Goal: Task Accomplishment & Management: Manage account settings

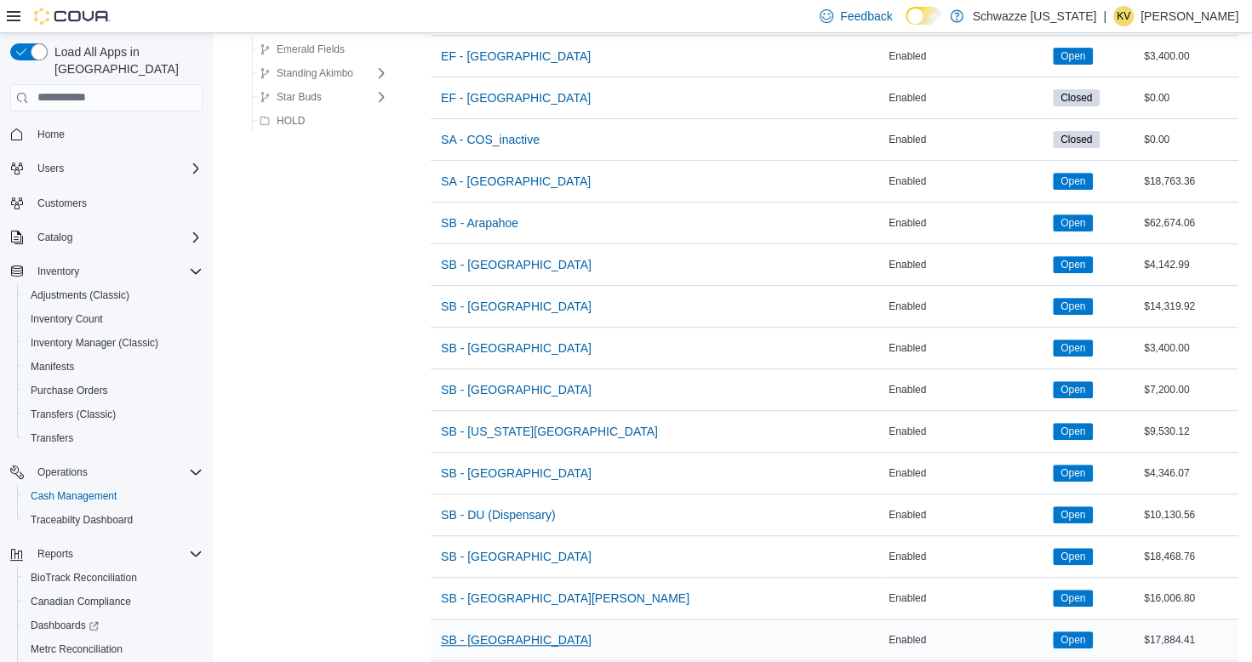
scroll to position [340, 0]
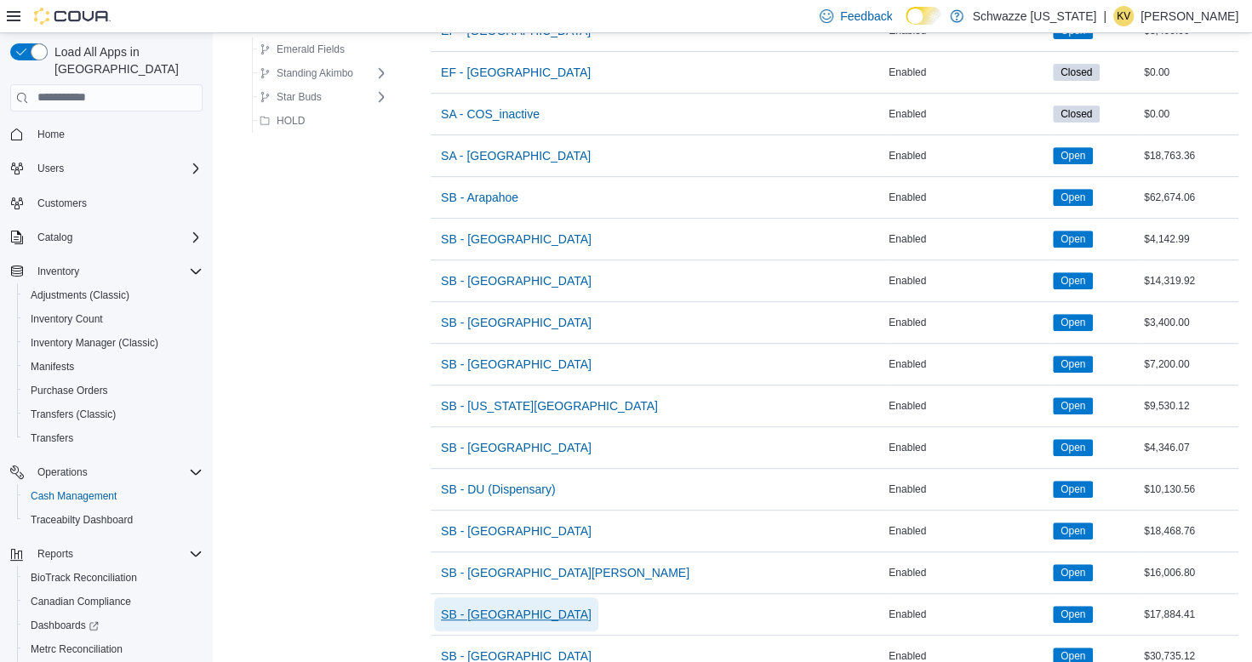
click at [520, 606] on span "SB - [GEOGRAPHIC_DATA]" at bounding box center [516, 614] width 151 height 17
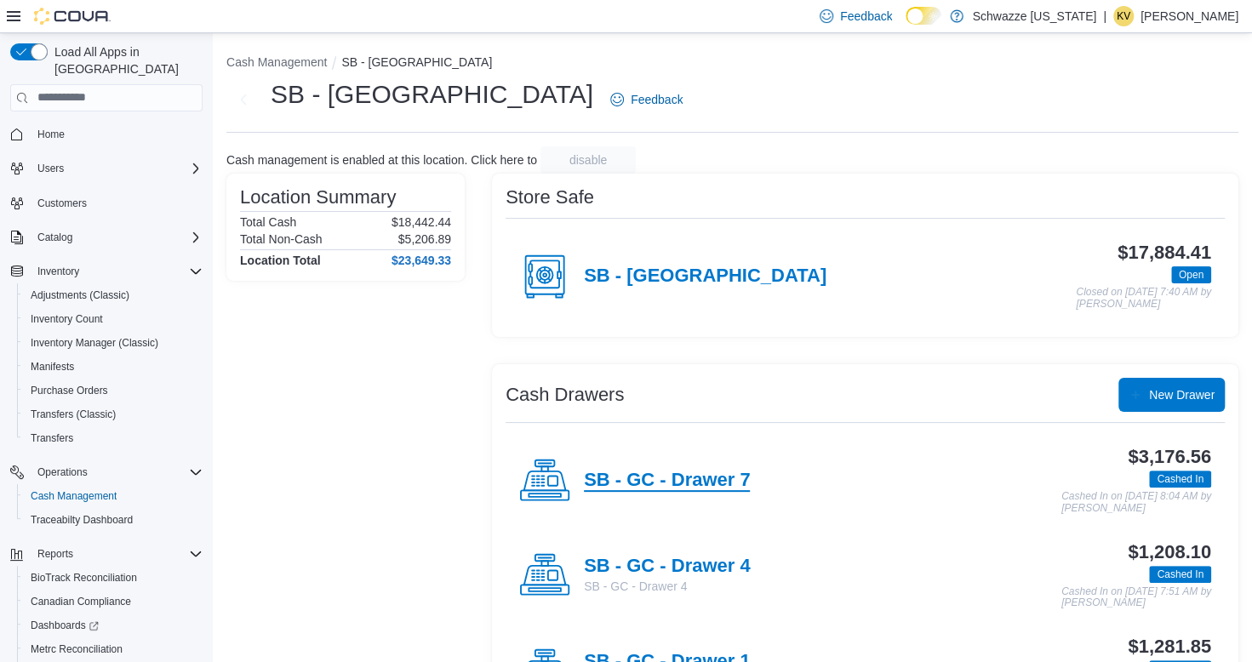
click at [696, 487] on h4 "SB - GC - Drawer 7" at bounding box center [667, 481] width 166 height 22
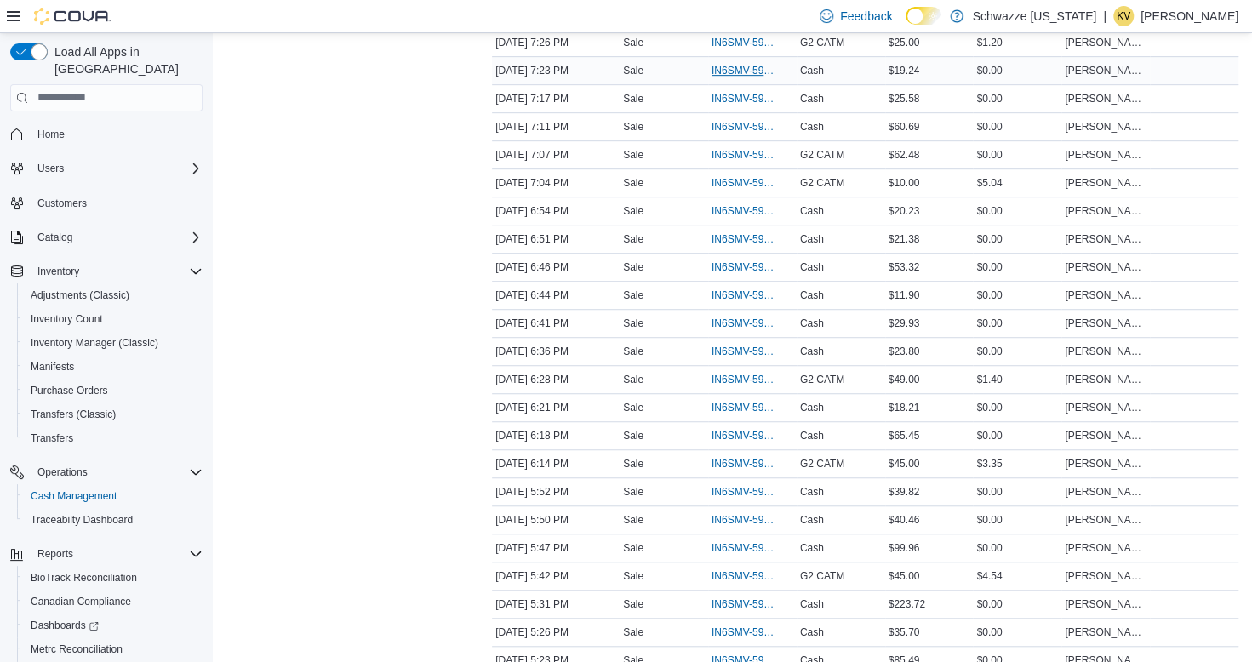
scroll to position [596, 0]
click at [729, 512] on span "IN6SMV-5942366" at bounding box center [744, 519] width 65 height 14
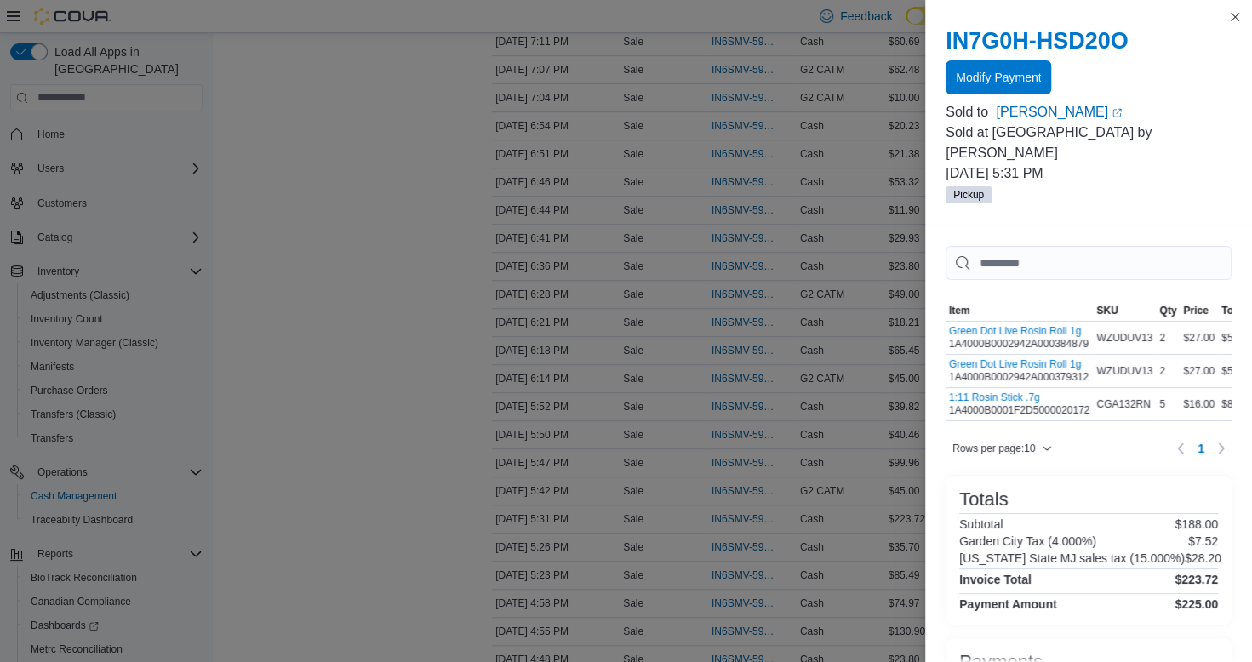
click at [995, 76] on span "Modify Payment" at bounding box center [998, 77] width 85 height 17
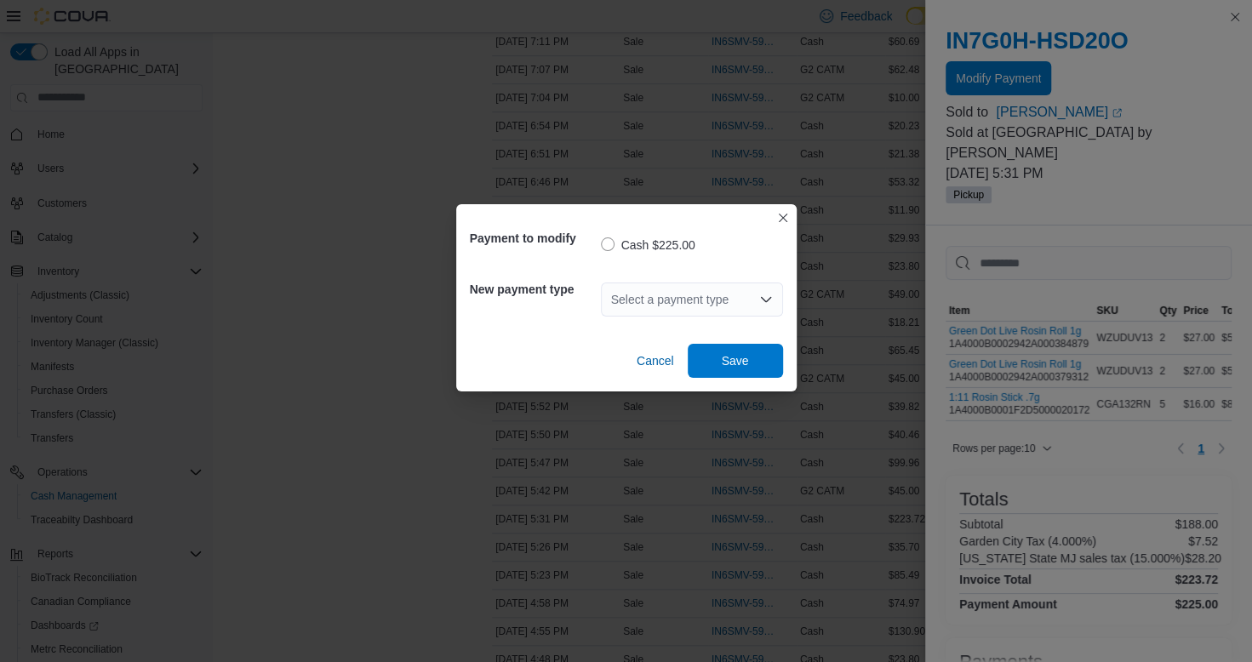
click at [647, 304] on div "Select a payment type" at bounding box center [692, 300] width 182 height 34
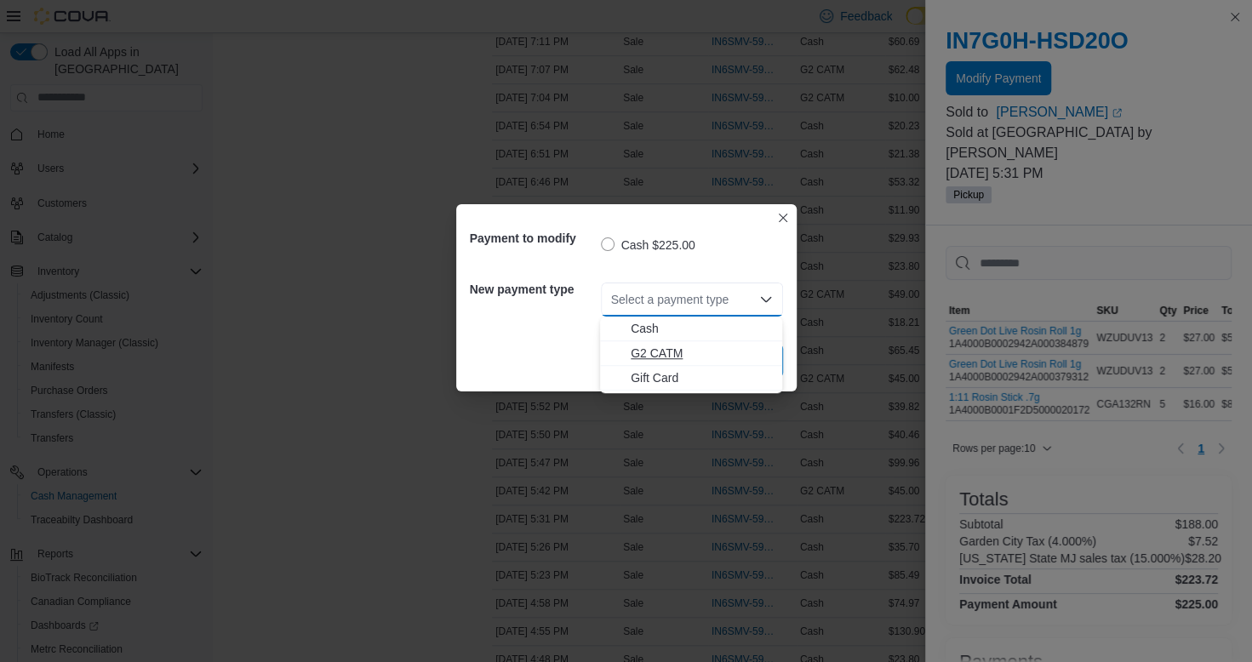
click at [672, 347] on span "G2 CATM" at bounding box center [701, 353] width 141 height 17
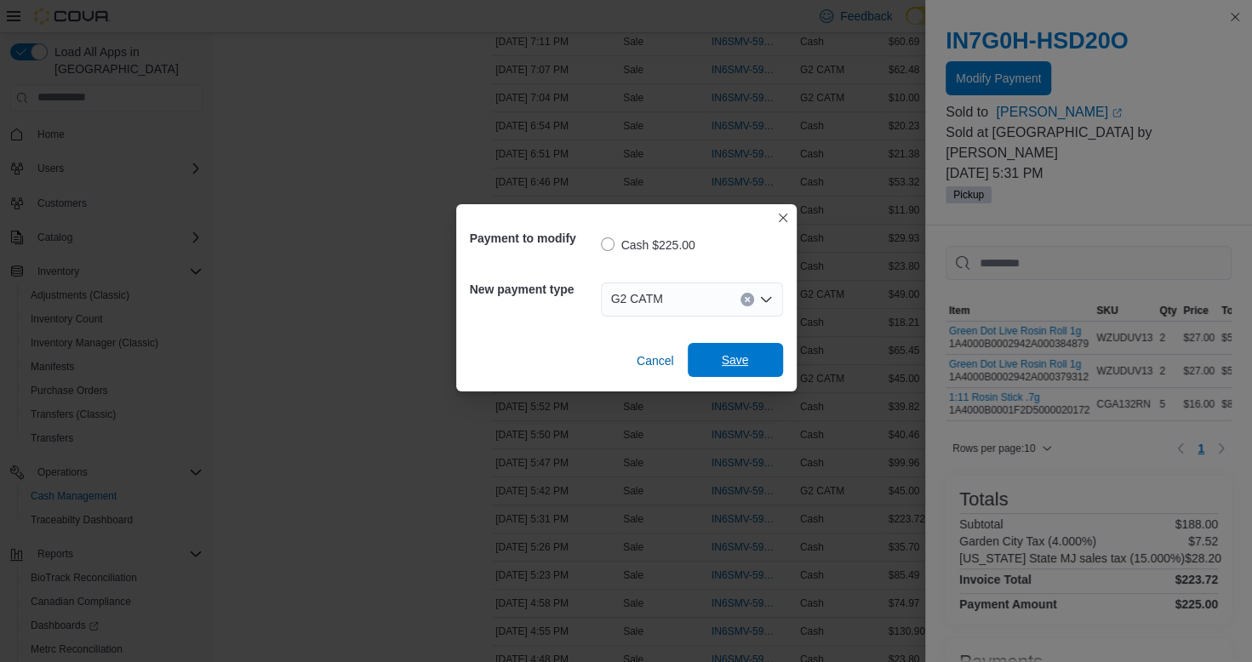
click at [758, 349] on span "Save" at bounding box center [735, 360] width 75 height 34
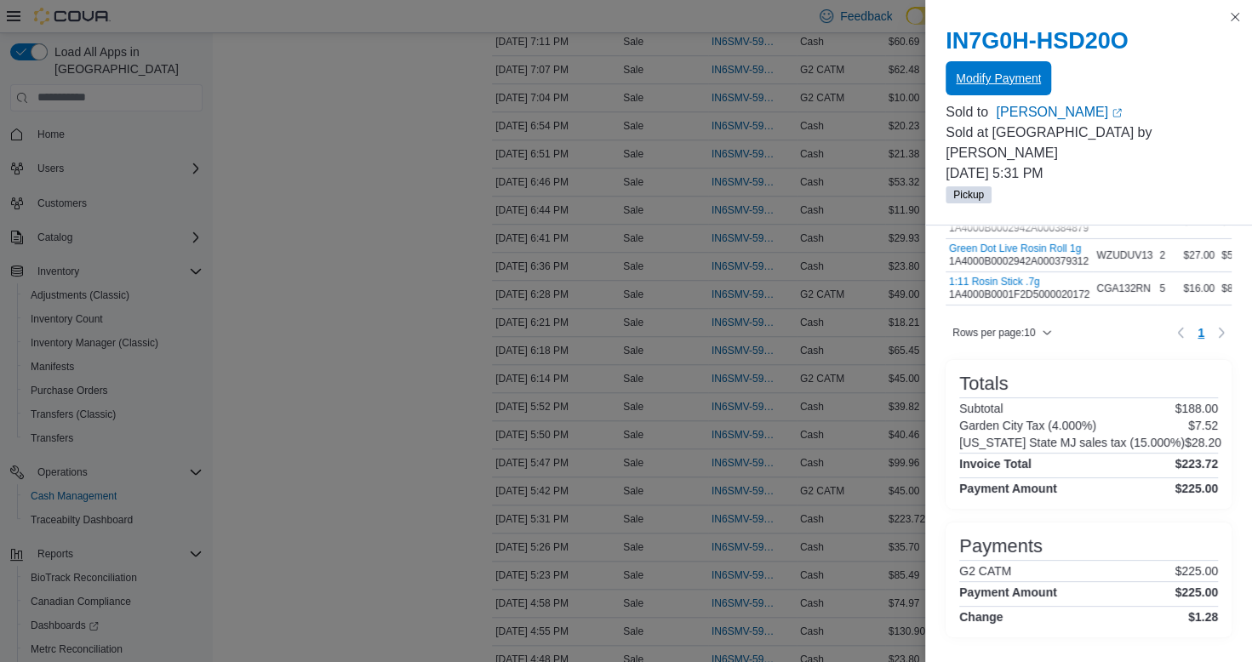
scroll to position [116, 0]
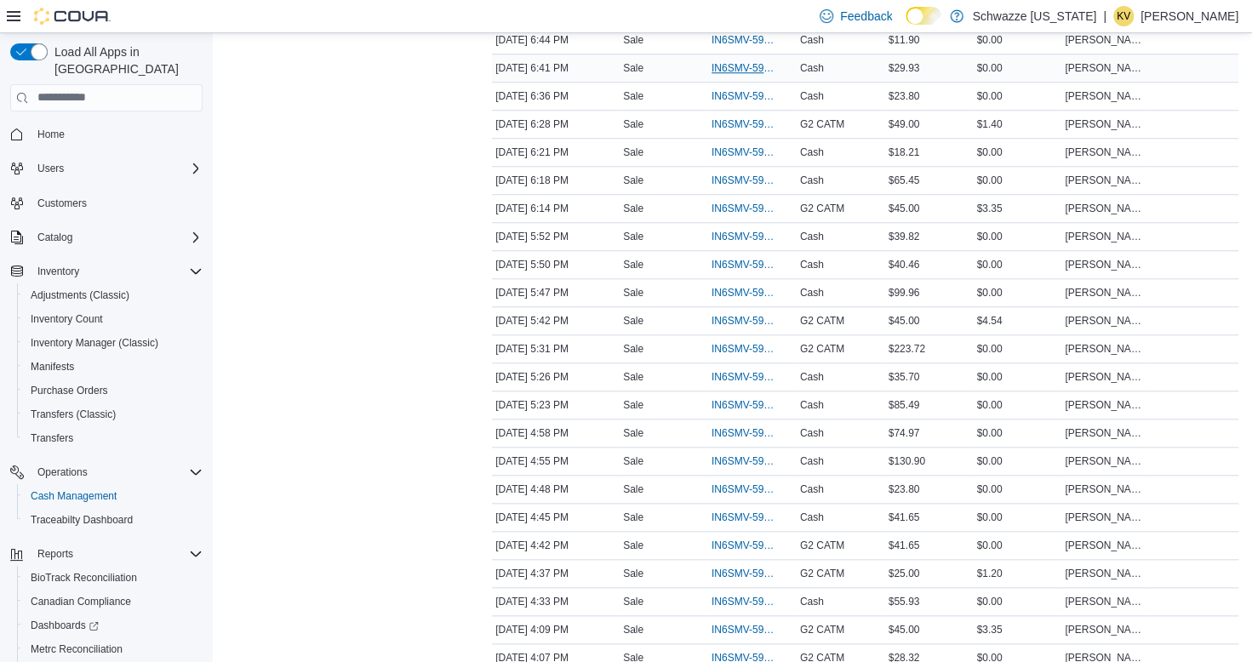
scroll to position [851, 0]
